Goal: Task Accomplishment & Management: Manage account settings

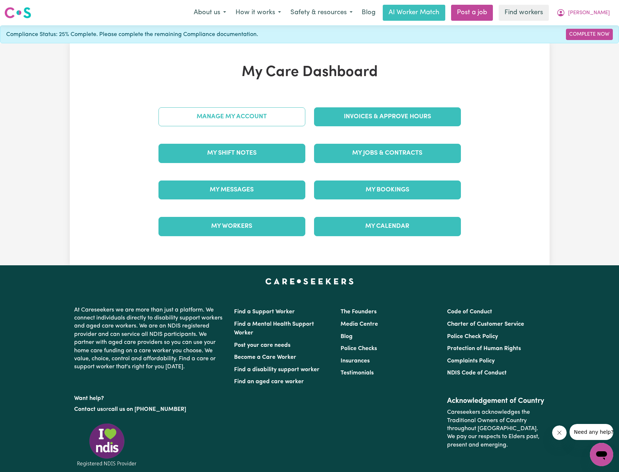
click at [266, 115] on link "Manage My Account" at bounding box center [232, 116] width 147 height 19
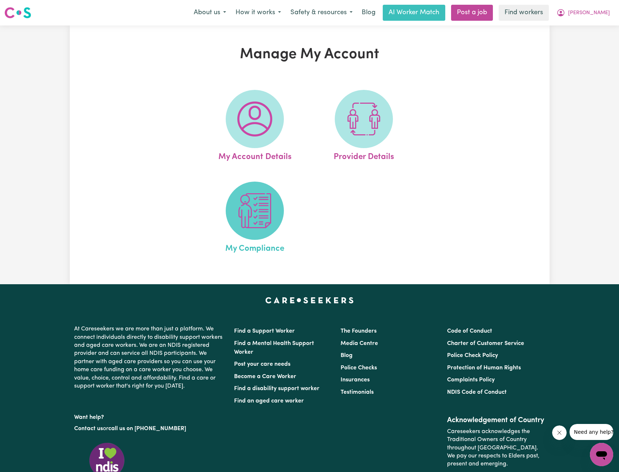
click at [272, 194] on img at bounding box center [255, 210] width 35 height 35
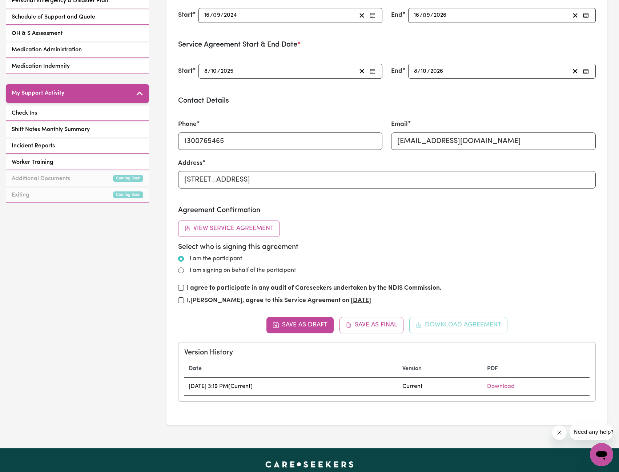
scroll to position [218, 0]
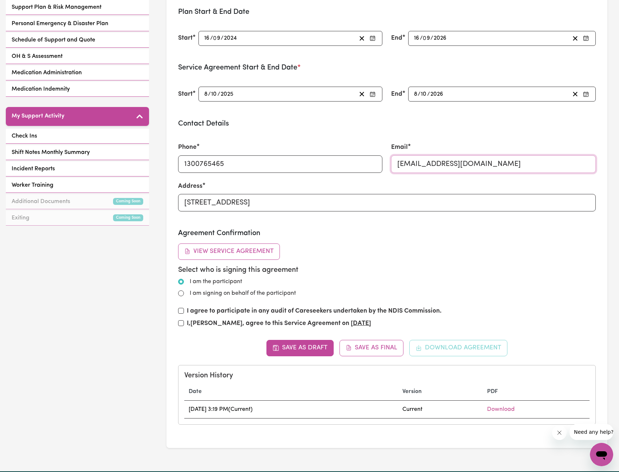
drag, startPoint x: 395, startPoint y: 168, endPoint x: 396, endPoint y: 171, distance: 3.8
click at [395, 168] on input "[EMAIL_ADDRESS][DOMAIN_NAME]" at bounding box center [493, 163] width 205 height 17
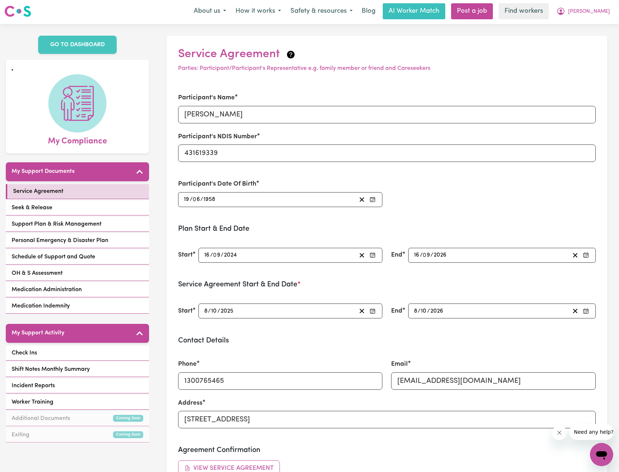
scroll to position [0, 0]
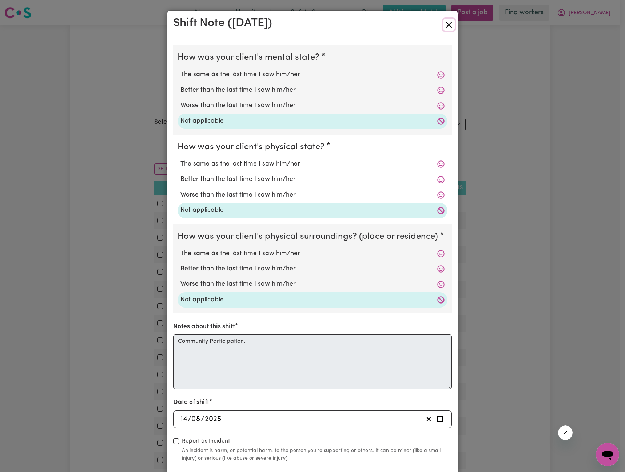
click at [443, 25] on button "Close" at bounding box center [449, 25] width 12 height 12
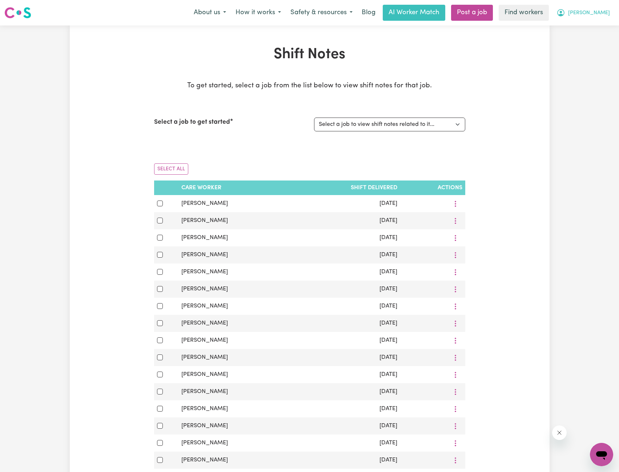
click at [600, 11] on span "Ronald" at bounding box center [590, 13] width 42 height 8
click at [588, 39] on link "Logout" at bounding box center [585, 42] width 57 height 14
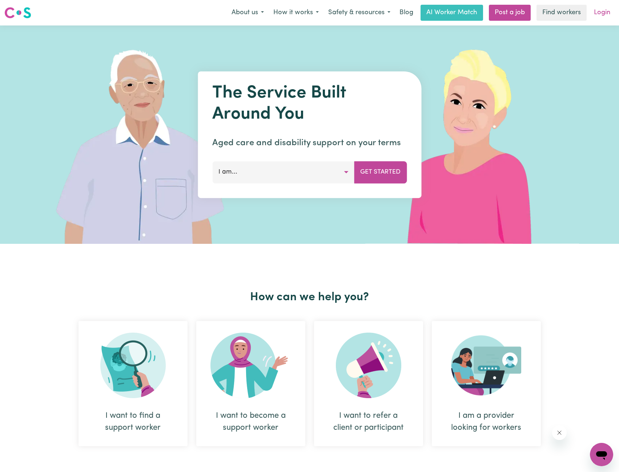
click at [606, 12] on link "Login" at bounding box center [602, 13] width 25 height 16
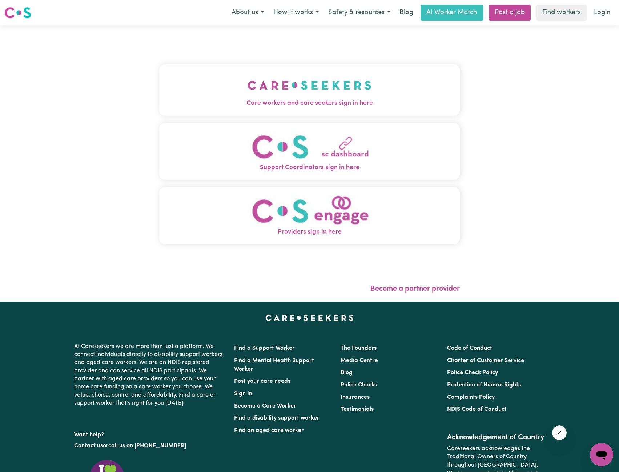
click at [308, 69] on button "Care workers and care seekers sign in here" at bounding box center [309, 89] width 301 height 51
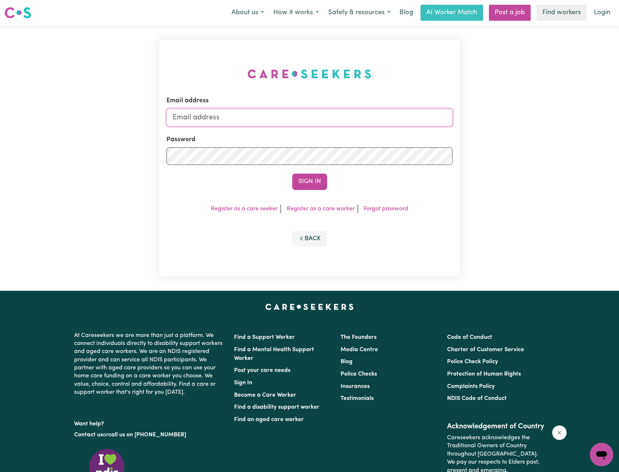
click at [308, 120] on input "Email address" at bounding box center [310, 117] width 287 height 17
drag, startPoint x: 212, startPoint y: 119, endPoint x: 392, endPoint y: 122, distance: 180.1
click at [404, 116] on input "superuser~ethan@careseekers.com.au" at bounding box center [310, 117] width 287 height 17
type input "superuser~robertloweMMJ@careseekers.com.au"
click at [312, 182] on button "Sign In" at bounding box center [309, 182] width 35 height 16
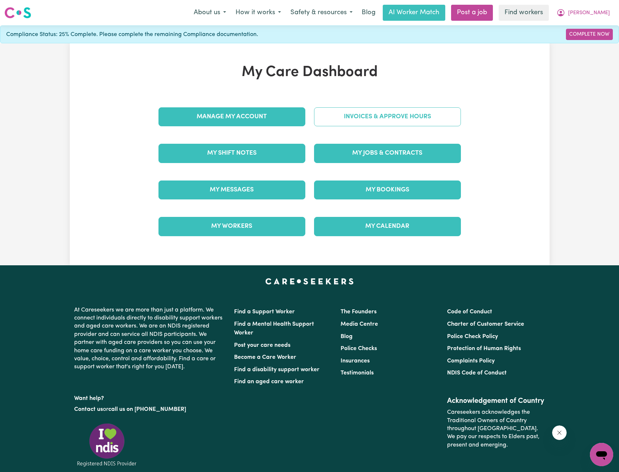
click at [376, 109] on link "Invoices & Approve Hours" at bounding box center [387, 116] width 147 height 19
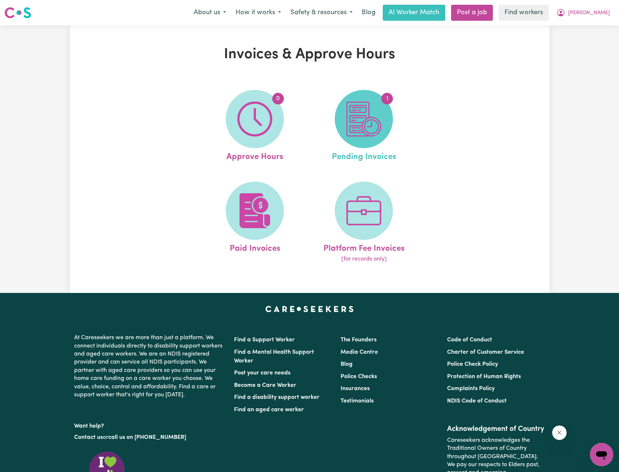
click at [378, 117] on img at bounding box center [364, 118] width 35 height 35
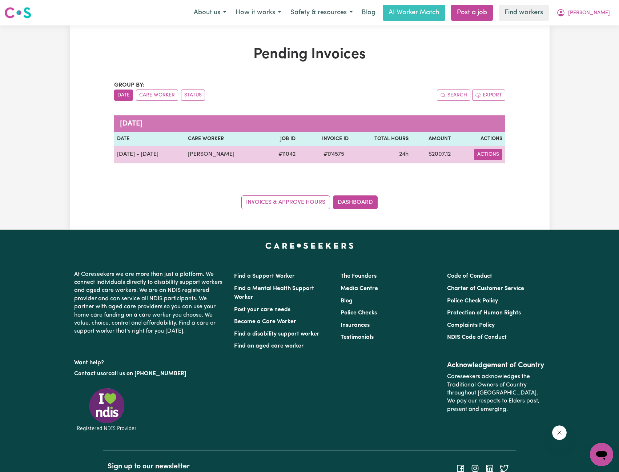
click at [491, 154] on button "Actions" at bounding box center [488, 154] width 28 height 11
click at [503, 174] on link "Download Invoice" at bounding box center [511, 171] width 67 height 15
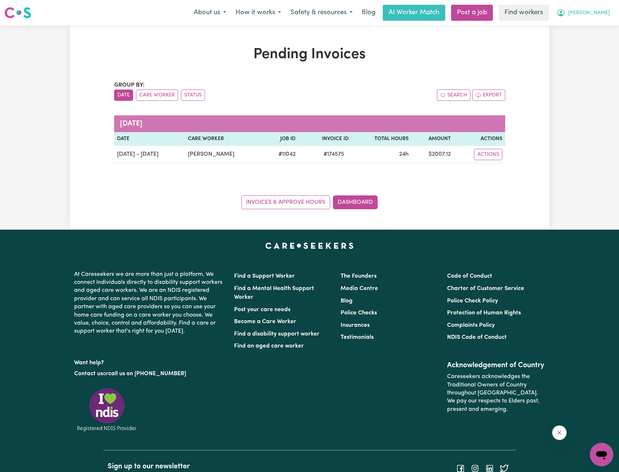
click at [608, 12] on span "[PERSON_NAME]" at bounding box center [590, 13] width 42 height 8
click at [581, 29] on link "My Dashboard" at bounding box center [585, 28] width 57 height 14
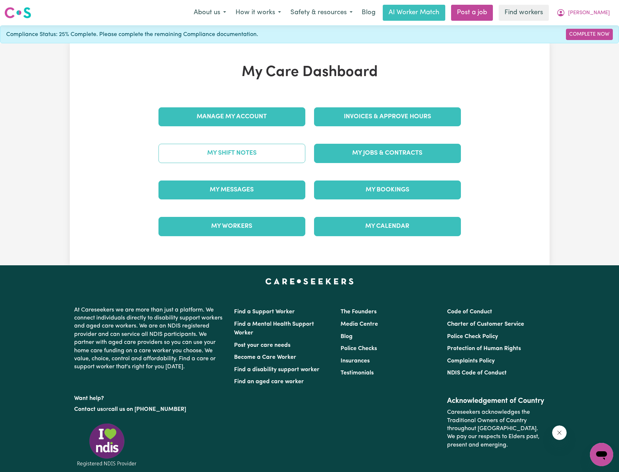
click at [263, 158] on link "My Shift Notes" at bounding box center [232, 153] width 147 height 19
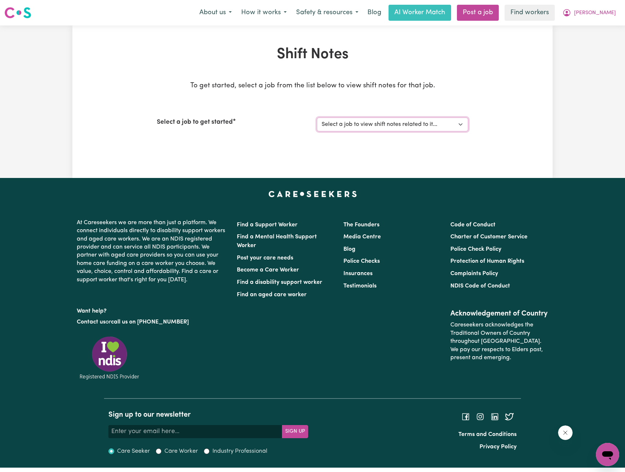
click at [420, 118] on select "Select a job to view shift notes related to it... Support Worker Needed To Cove…" at bounding box center [392, 124] width 151 height 14
select select "11042"
click at [317, 117] on select "Select a job to view shift notes related to it... Support Worker Needed To Cove…" at bounding box center [392, 124] width 151 height 14
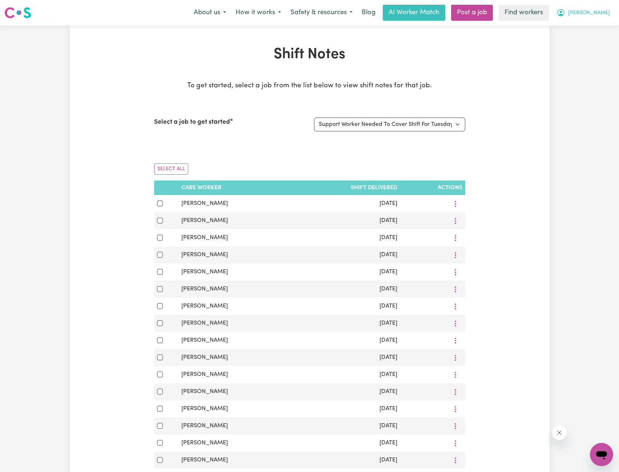
click at [593, 14] on button "[PERSON_NAME]" at bounding box center [583, 12] width 63 height 15
click at [583, 27] on link "My Dashboard" at bounding box center [585, 28] width 57 height 14
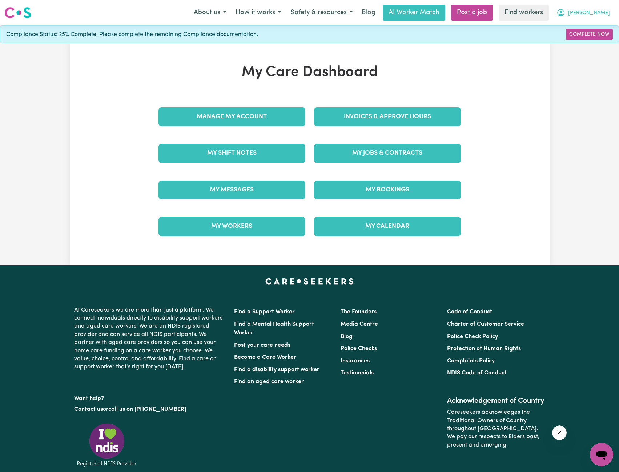
click at [608, 10] on span "[PERSON_NAME]" at bounding box center [590, 13] width 42 height 8
drag, startPoint x: 609, startPoint y: 18, endPoint x: 605, endPoint y: 40, distance: 22.1
click at [605, 40] on link "Logout" at bounding box center [585, 42] width 57 height 14
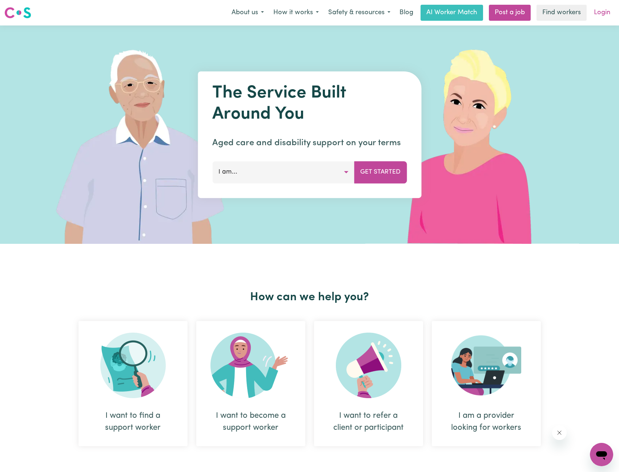
click at [609, 16] on link "Login" at bounding box center [602, 13] width 25 height 16
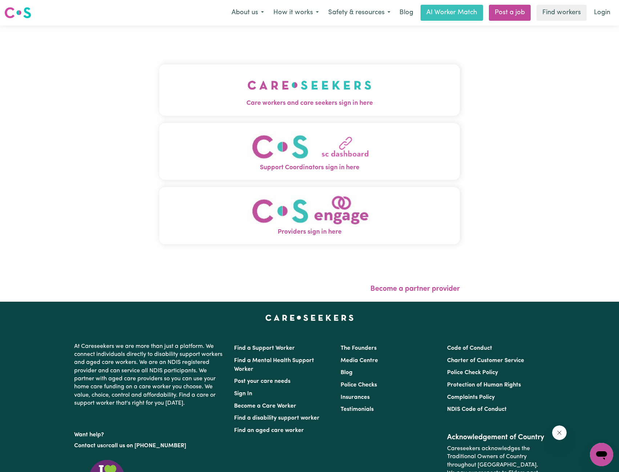
click at [320, 97] on img "Care workers and care seekers sign in here" at bounding box center [310, 85] width 124 height 27
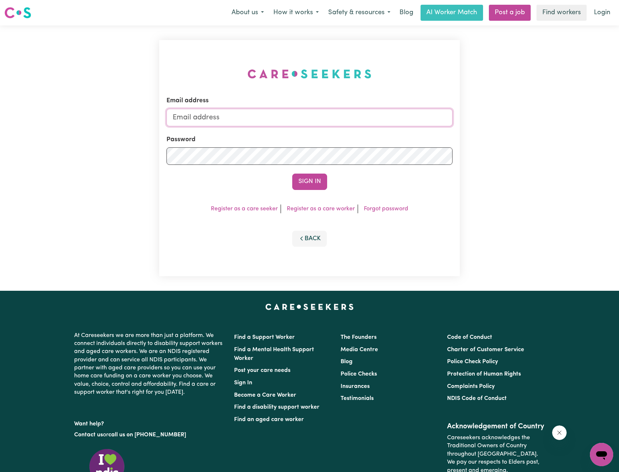
click at [349, 120] on input "Email address" at bounding box center [310, 117] width 287 height 17
drag, startPoint x: 211, startPoint y: 116, endPoint x: 392, endPoint y: 134, distance: 182.1
click at [378, 121] on input "superuser~ethan@careseekers.com.au" at bounding box center [310, 117] width 287 height 17
type input "superuser~maree.88@bigpond.net.au"
click at [323, 180] on button "Sign In" at bounding box center [309, 182] width 35 height 16
